Goal: Task Accomplishment & Management: Use online tool/utility

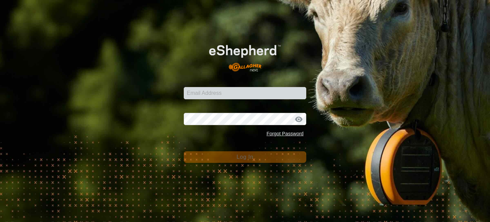
click at [236, 90] on input "Email Address" at bounding box center [245, 93] width 122 height 12
type input "[EMAIL_ADDRESS][DOMAIN_NAME]"
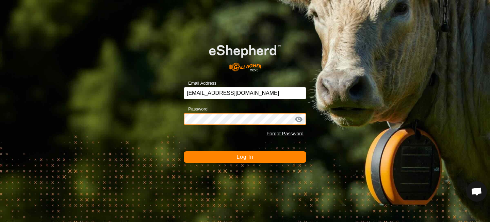
click at [184, 151] on button "Log In" at bounding box center [245, 157] width 122 height 12
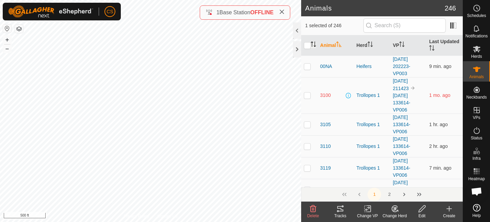
click at [314, 46] on icon "Activate to sort" at bounding box center [315, 46] width 2 height 1
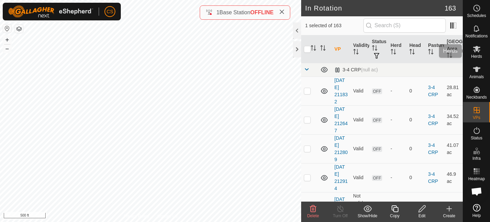
click at [477, 53] on es-mob-svg-icon at bounding box center [477, 49] width 12 height 11
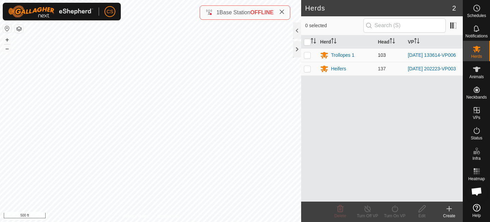
click at [311, 54] on td at bounding box center [309, 55] width 16 height 14
checkbox input "true"
click at [394, 210] on icon at bounding box center [395, 209] width 9 height 8
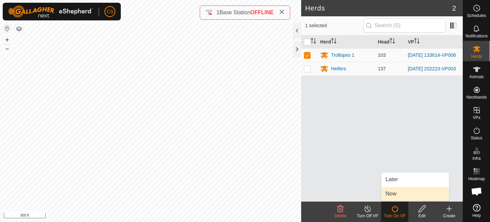
click at [390, 194] on link "Now" at bounding box center [414, 194] width 67 height 14
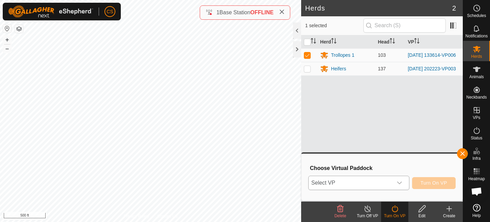
click at [374, 183] on span "Select VP" at bounding box center [351, 183] width 84 height 14
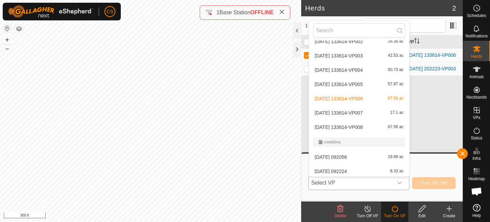
scroll to position [167, 0]
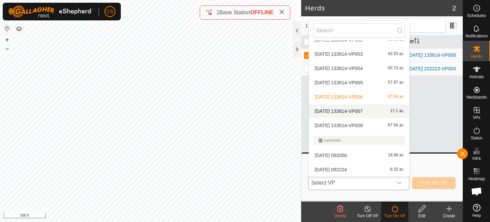
click at [342, 111] on li "[DATE] 133614-VP007 17.1 ac" at bounding box center [359, 111] width 100 height 14
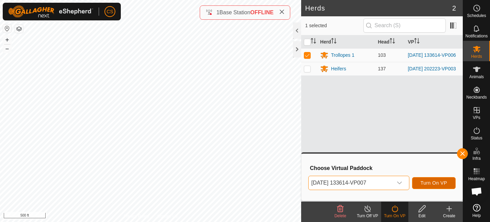
click at [428, 181] on span "Turn On VP" at bounding box center [434, 182] width 27 height 5
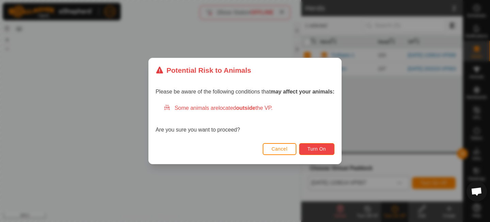
click at [317, 149] on span "Turn On" at bounding box center [317, 148] width 18 height 5
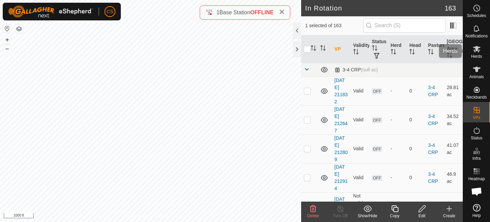
click at [479, 54] on span "Herds" at bounding box center [476, 56] width 11 height 4
click at [398, 208] on icon at bounding box center [395, 209] width 9 height 8
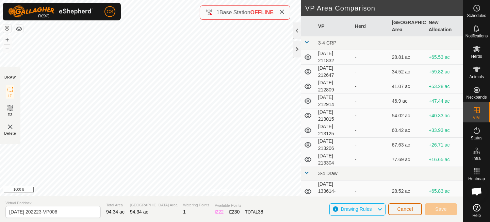
click at [400, 208] on span "Cancel" at bounding box center [405, 209] width 16 height 5
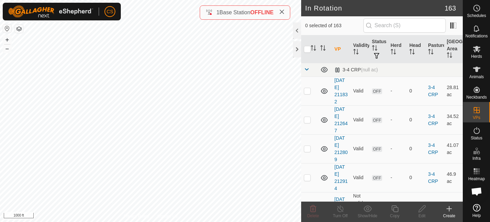
checkbox input "true"
click at [395, 211] on icon at bounding box center [395, 209] width 9 height 8
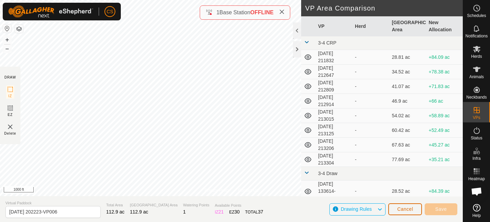
click at [400, 208] on span "Cancel" at bounding box center [405, 209] width 16 height 5
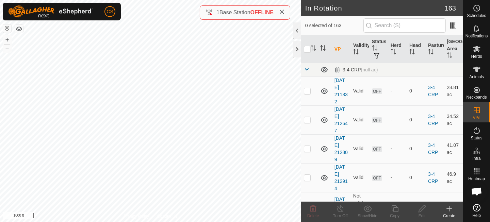
checkbox input "true"
click at [476, 51] on icon at bounding box center [477, 49] width 8 height 8
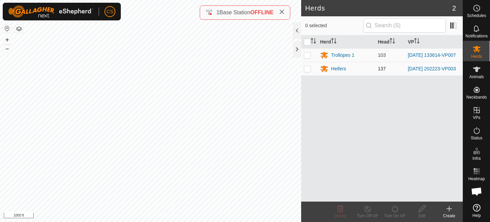
click at [309, 69] on p-checkbox at bounding box center [307, 68] width 7 height 5
checkbox input "true"
click at [395, 210] on icon at bounding box center [395, 209] width 9 height 8
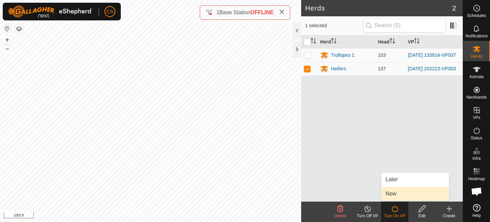
click at [391, 196] on link "Now" at bounding box center [414, 194] width 67 height 14
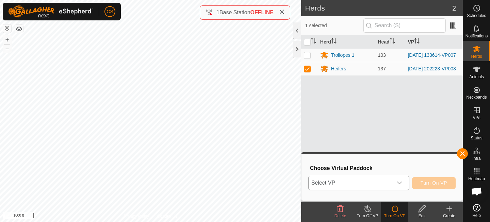
click at [364, 186] on span "Select VP" at bounding box center [351, 183] width 84 height 14
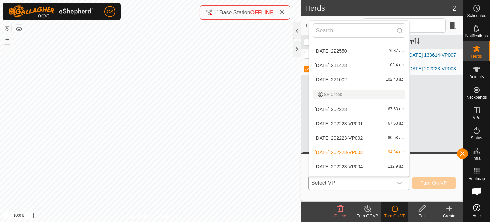
scroll to position [2349, 0]
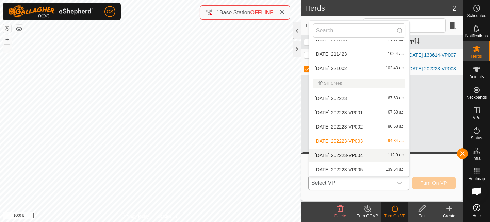
click at [344, 156] on li "[DATE] 202223-VP004 112.9 ac" at bounding box center [359, 156] width 100 height 14
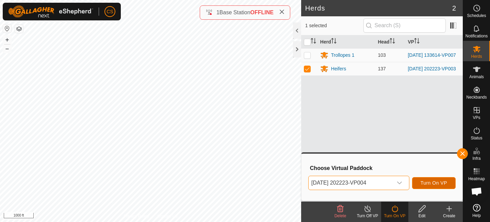
click at [435, 184] on span "Turn On VP" at bounding box center [434, 182] width 27 height 5
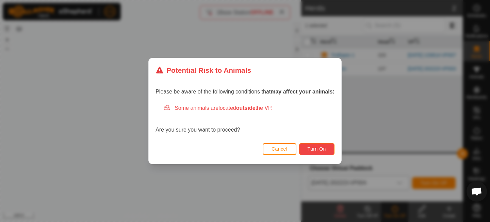
click at [326, 149] on span "Turn On" at bounding box center [317, 148] width 18 height 5
